Goal: Transaction & Acquisition: Purchase product/service

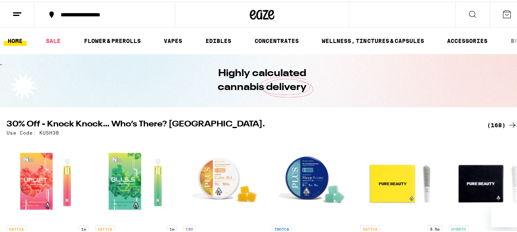
click at [469, 14] on icon at bounding box center [472, 12] width 7 height 7
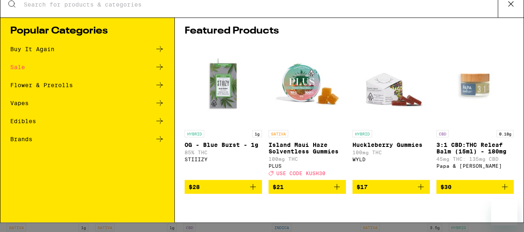
click at [58, 11] on input "Search for Products" at bounding box center [260, 13] width 475 height 7
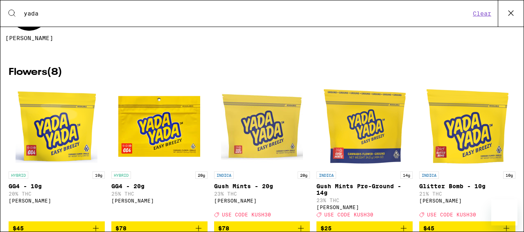
scroll to position [183, 0]
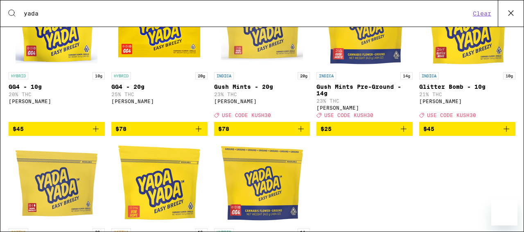
type input "yada"
click at [401, 134] on icon "Add to bag" at bounding box center [404, 129] width 10 height 10
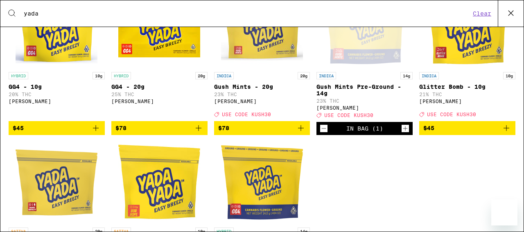
click at [402, 133] on icon "Increment" at bounding box center [405, 129] width 7 height 10
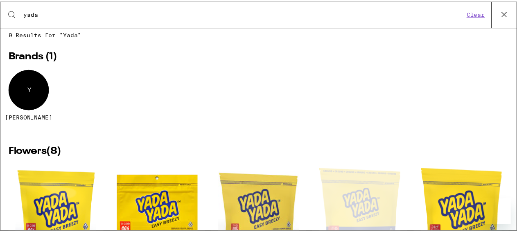
scroll to position [0, 0]
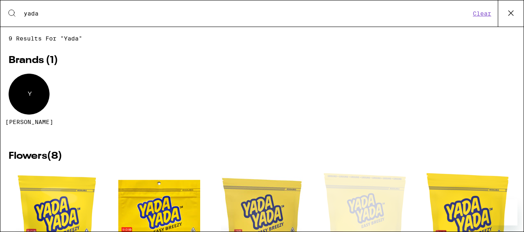
click at [513, 10] on icon at bounding box center [511, 13] width 12 height 12
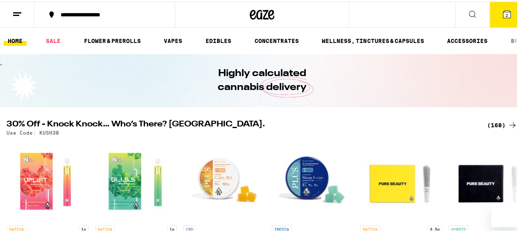
click at [503, 8] on icon at bounding box center [507, 13] width 10 height 10
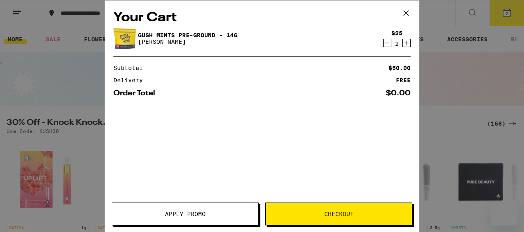
click at [193, 214] on span "Apply Promo" at bounding box center [185, 214] width 41 height 6
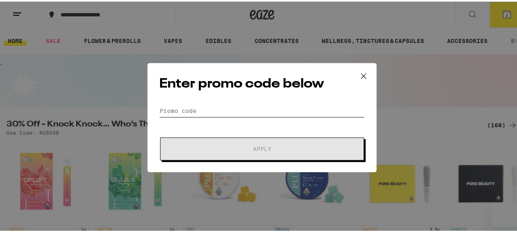
click at [190, 107] on input "Promo Code" at bounding box center [262, 109] width 206 height 12
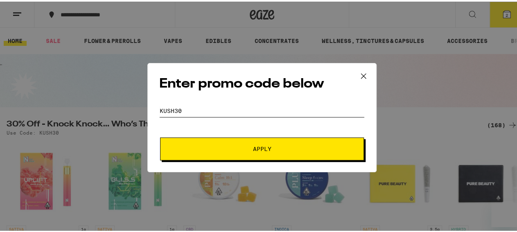
type input "kush30"
click at [160, 136] on button "Apply" at bounding box center [262, 147] width 204 height 23
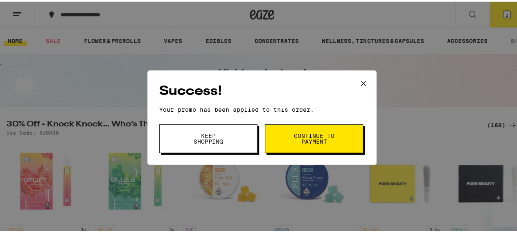
click at [337, 141] on button "Continue to payment" at bounding box center [314, 137] width 98 height 29
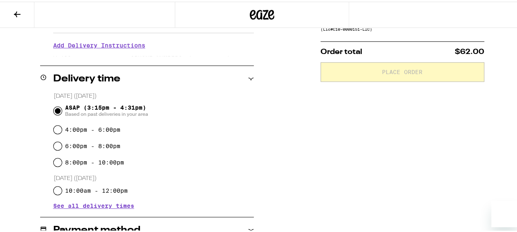
scroll to position [170, 0]
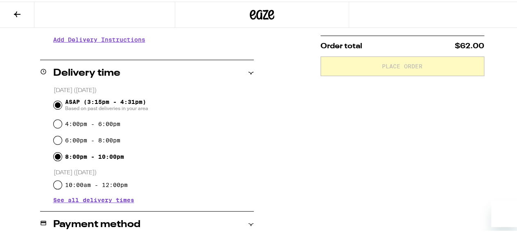
click at [55, 156] on input "8:00pm - 10:00pm" at bounding box center [58, 155] width 8 height 8
radio input "true"
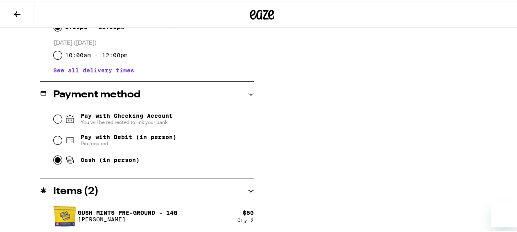
click at [54, 163] on input "Cash (in person)" at bounding box center [58, 158] width 8 height 8
radio input "true"
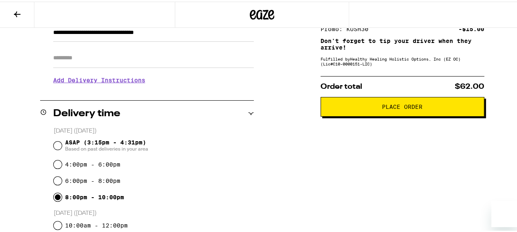
click at [461, 108] on span "Place Order" at bounding box center [403, 105] width 150 height 6
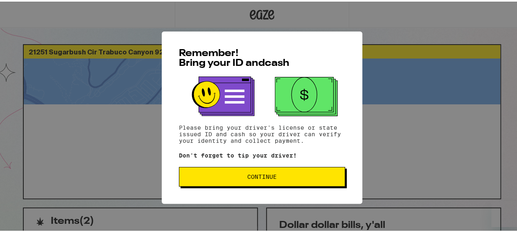
click at [269, 178] on span "Continue" at bounding box center [261, 175] width 29 height 6
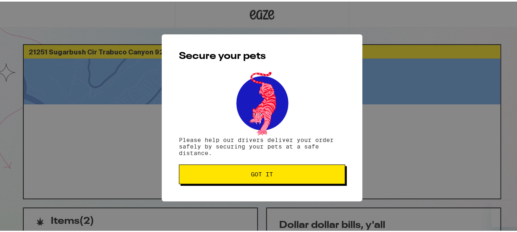
click at [269, 179] on button "Got it" at bounding box center [262, 173] width 166 height 20
